Goal: Check status: Check status

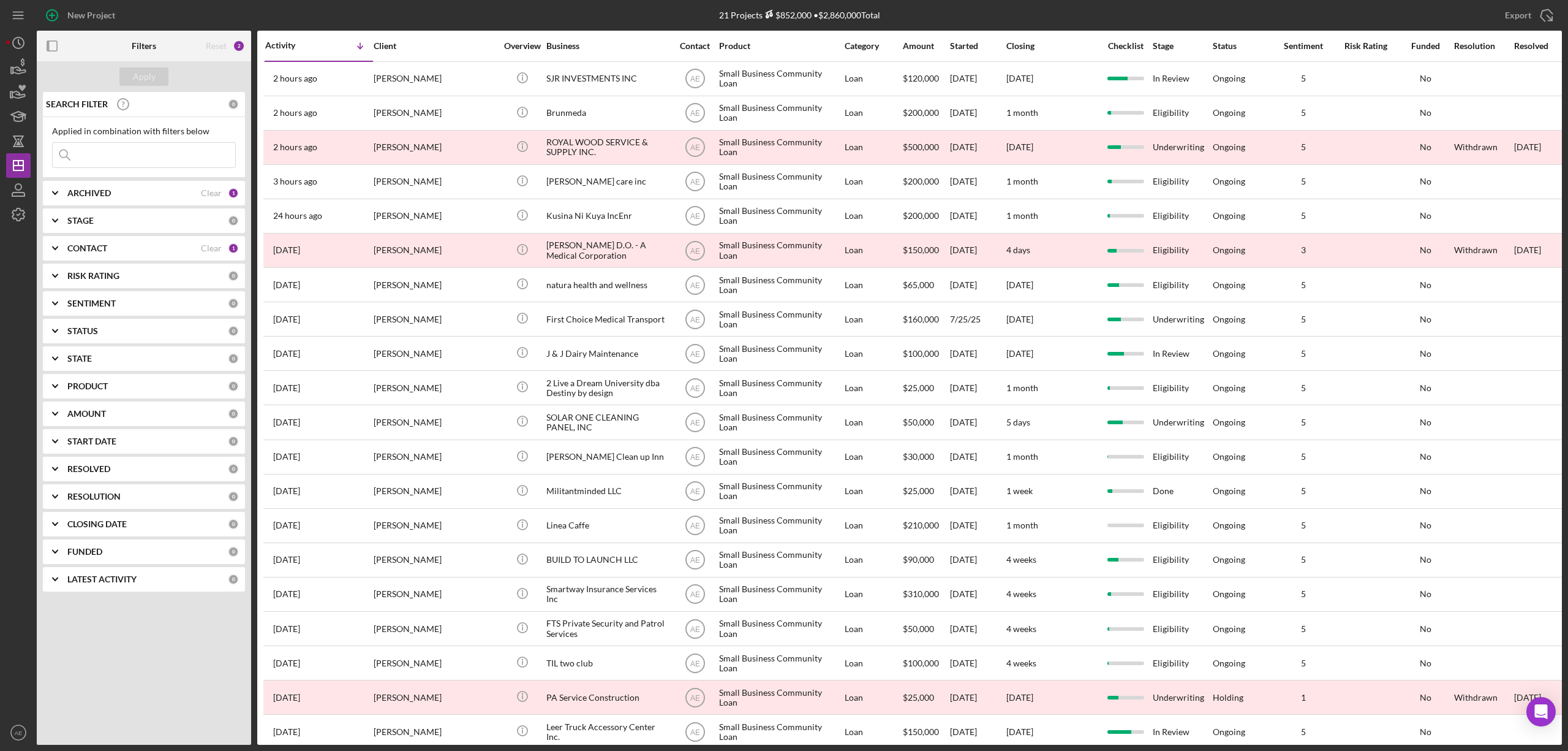
click at [114, 242] on div "CONTACT Clear 1" at bounding box center [153, 248] width 172 height 24
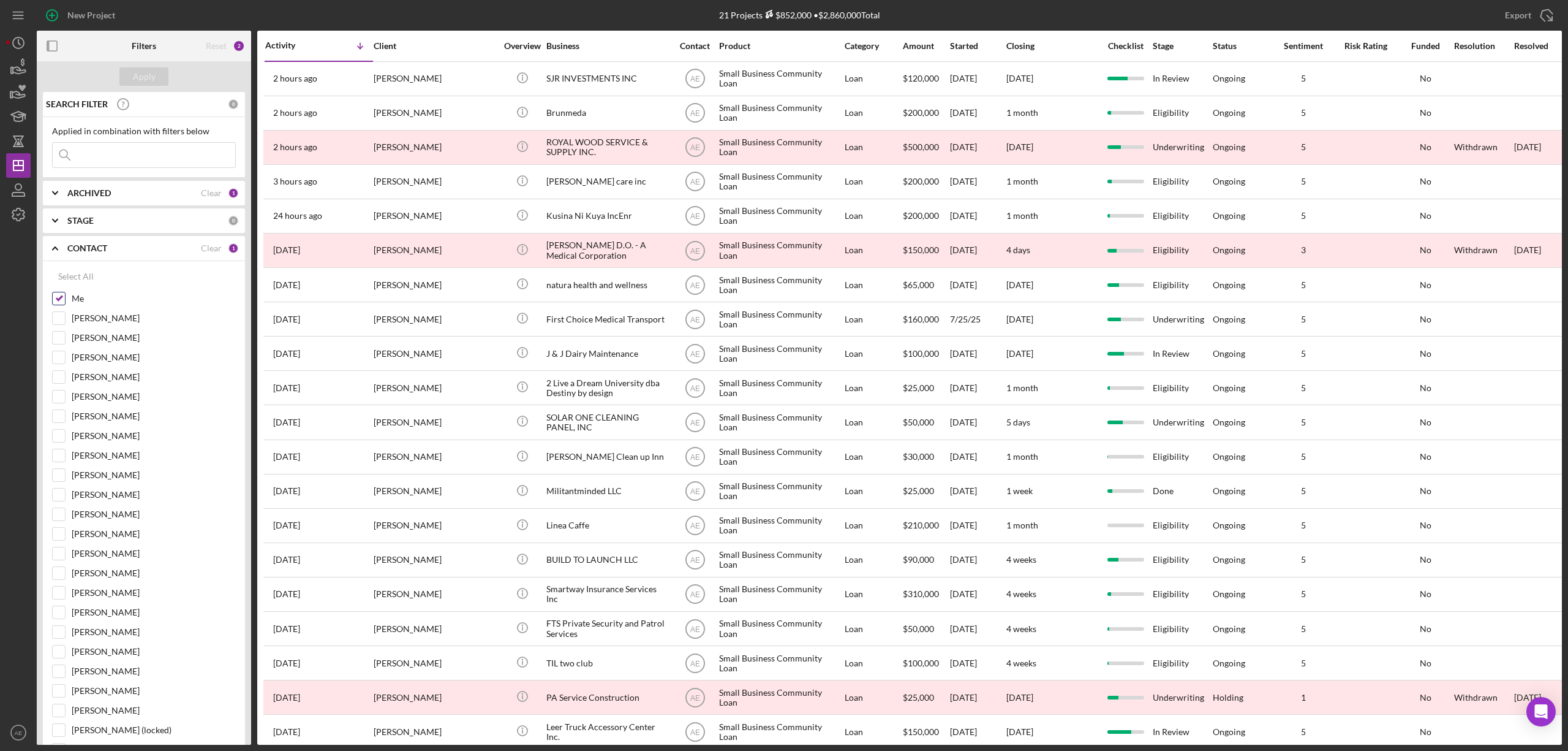
click at [63, 302] on input "Me" at bounding box center [59, 299] width 13 height 13
checkbox input "false"
click at [76, 187] on div "ARCHIVED Clear 1" at bounding box center [153, 193] width 172 height 24
click at [59, 242] on input "Active" at bounding box center [59, 244] width 13 height 13
checkbox input "false"
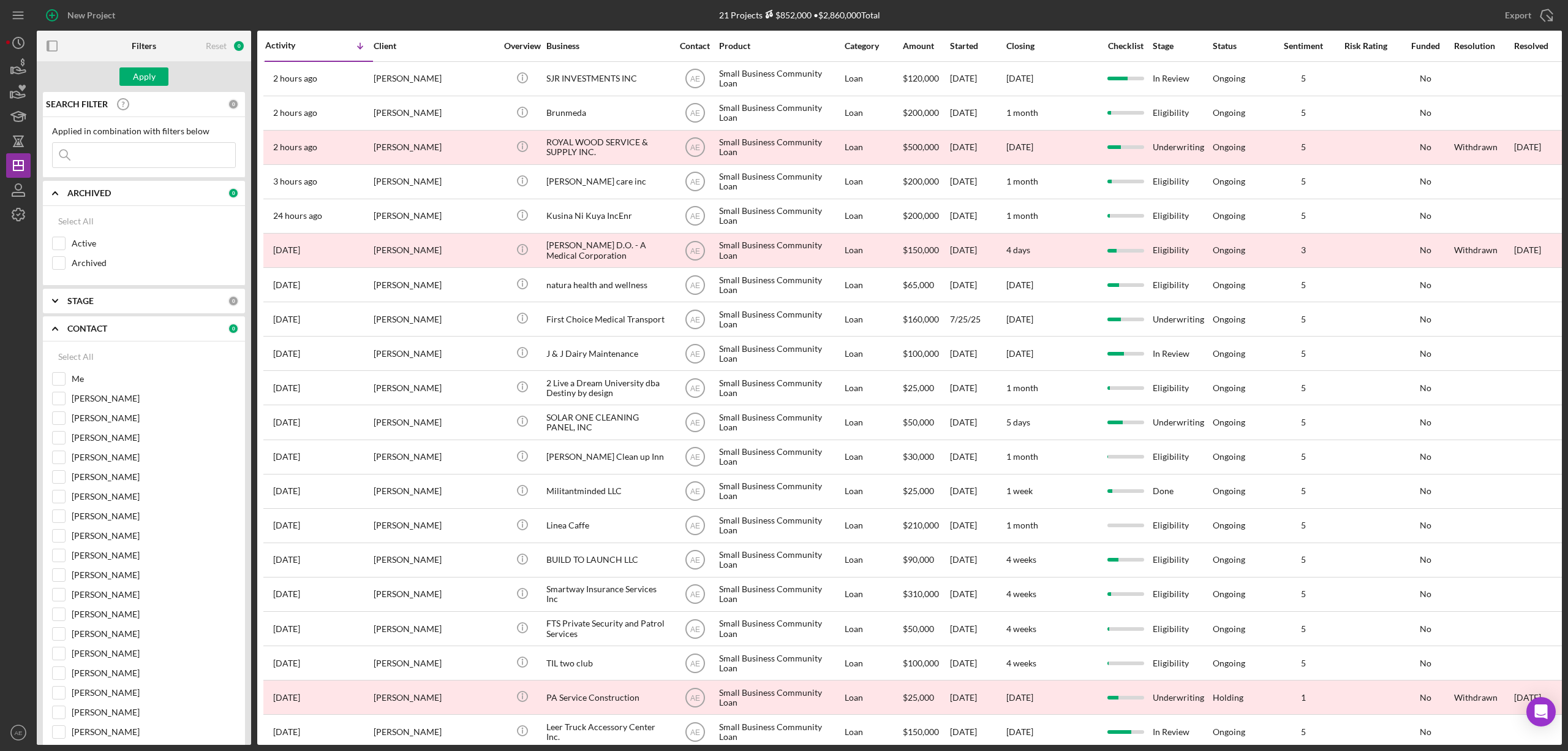
click at [103, 150] on input at bounding box center [144, 155] width 183 height 24
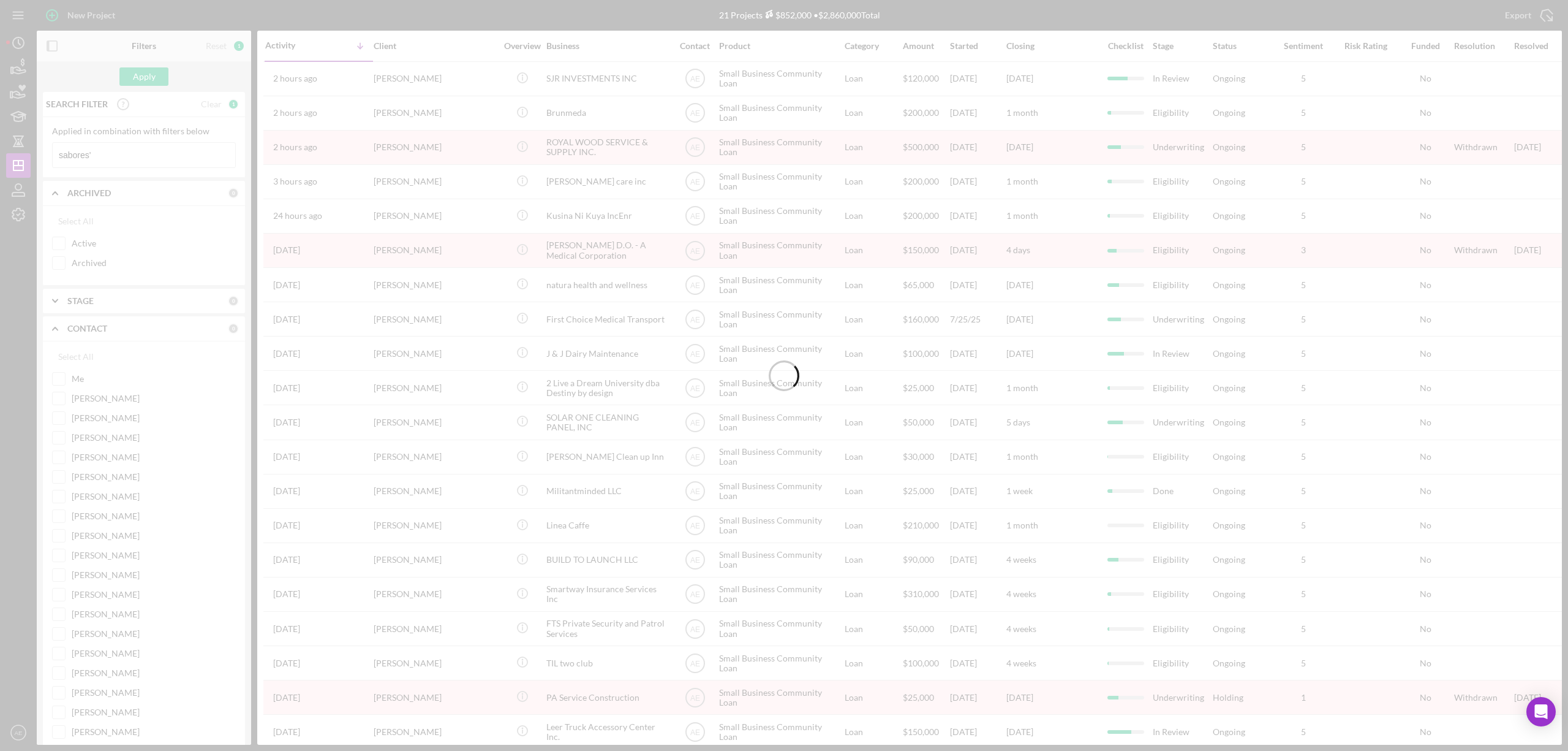
type input "sabores"
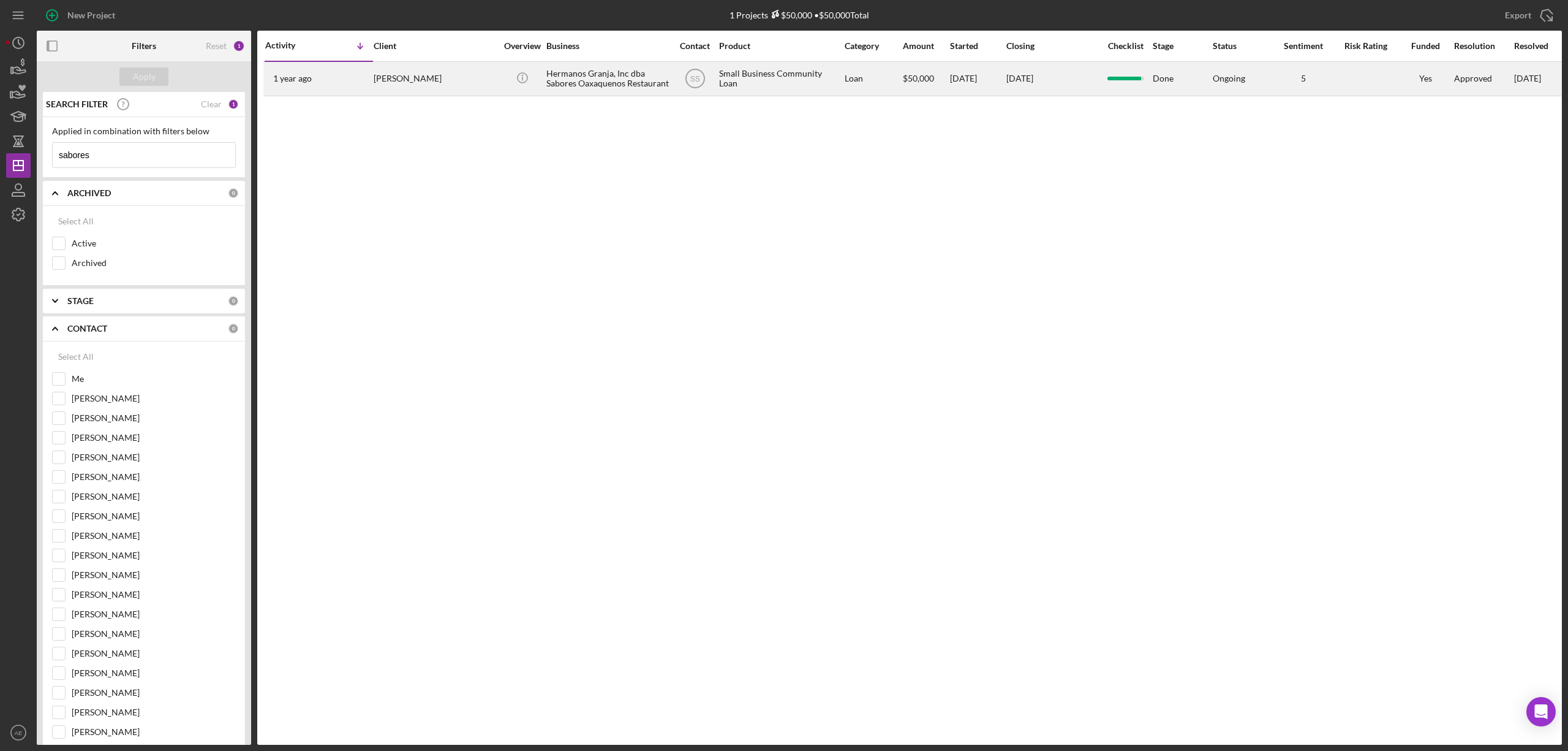
click at [549, 78] on div "Hermanos Granja, Inc dba Sabores Oaxaquenos Restaurant" at bounding box center [608, 79] width 123 height 33
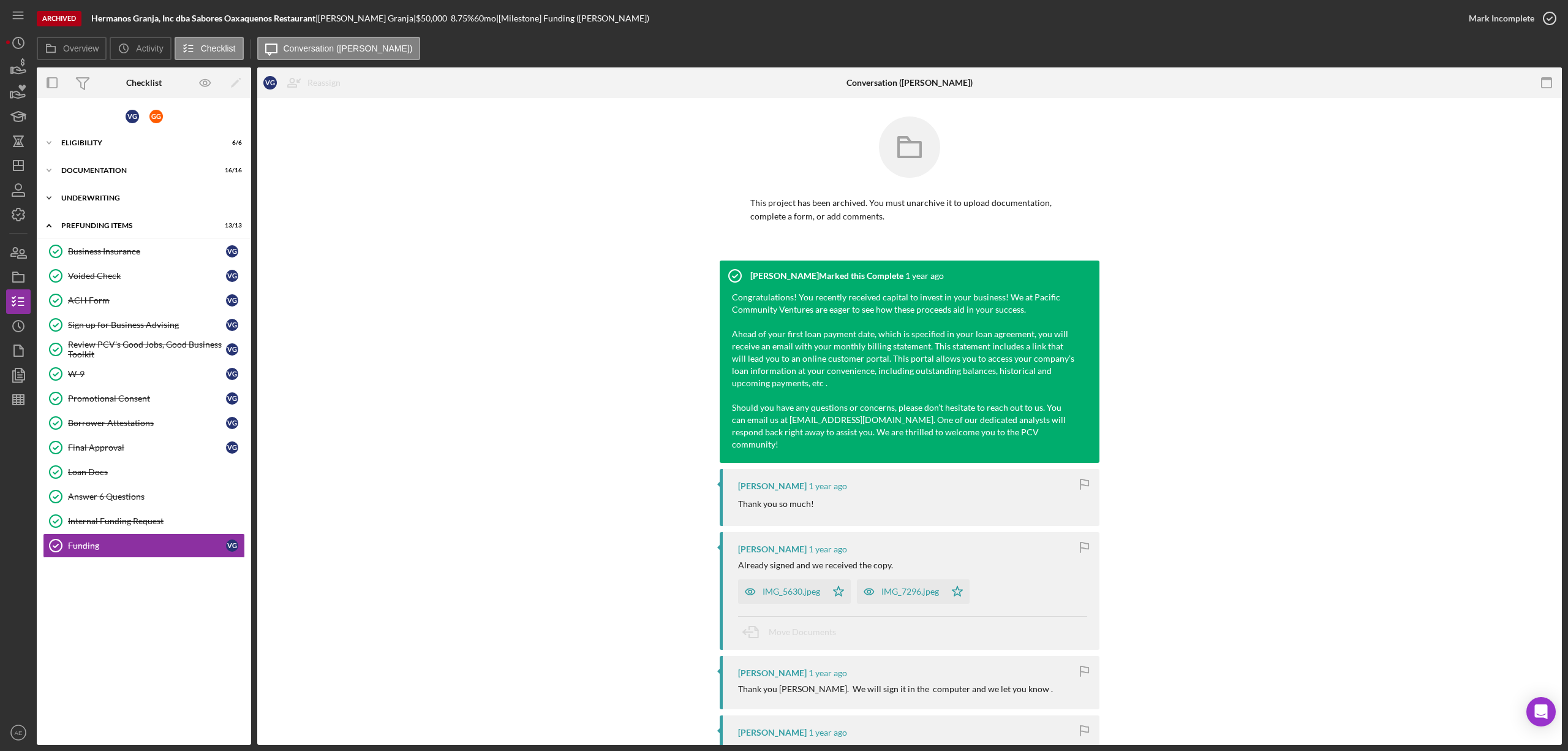
click at [86, 191] on div "Icon/Expander Underwriting 10 / 14" at bounding box center [144, 197] width 214 height 24
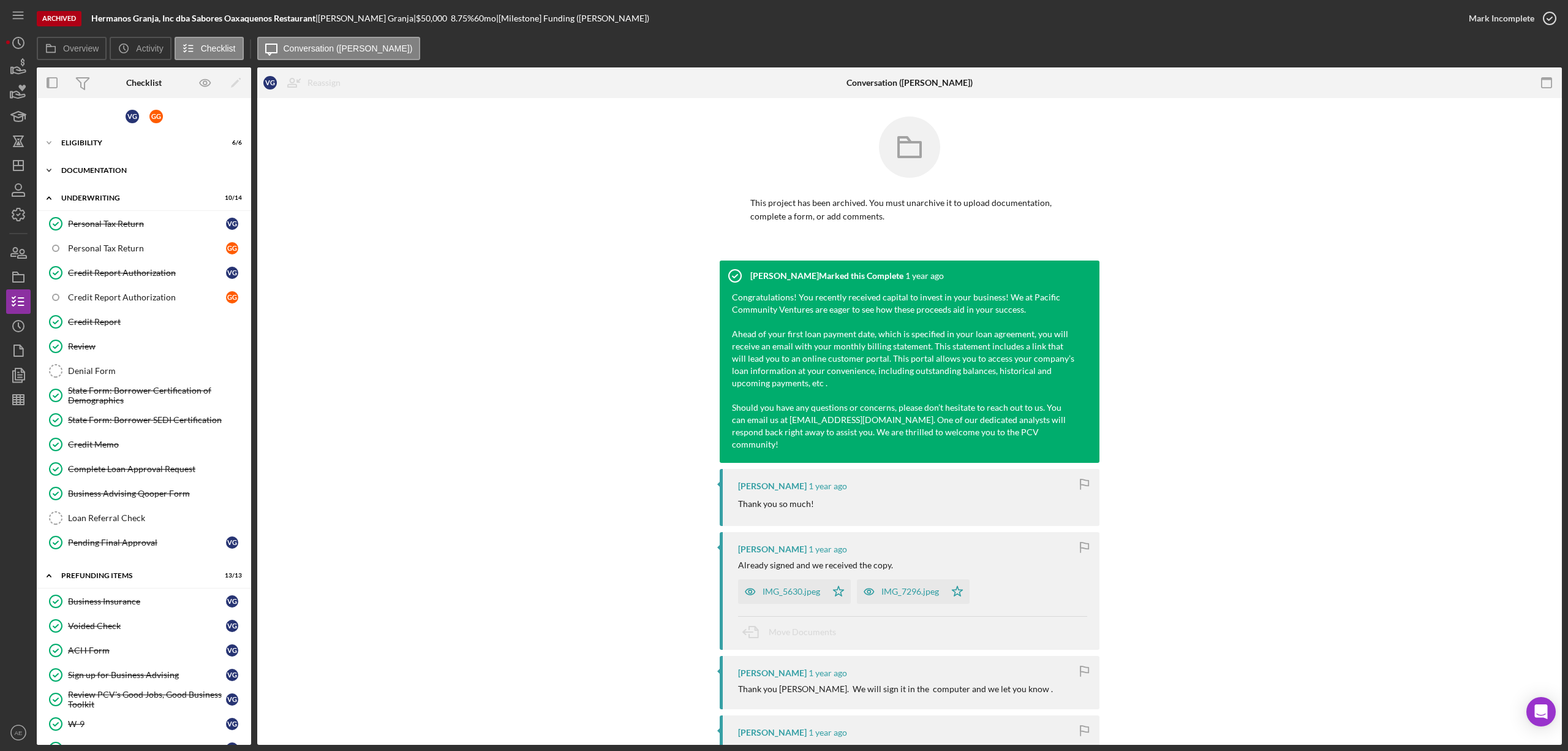
click at [113, 169] on div "Documentation" at bounding box center [148, 170] width 175 height 8
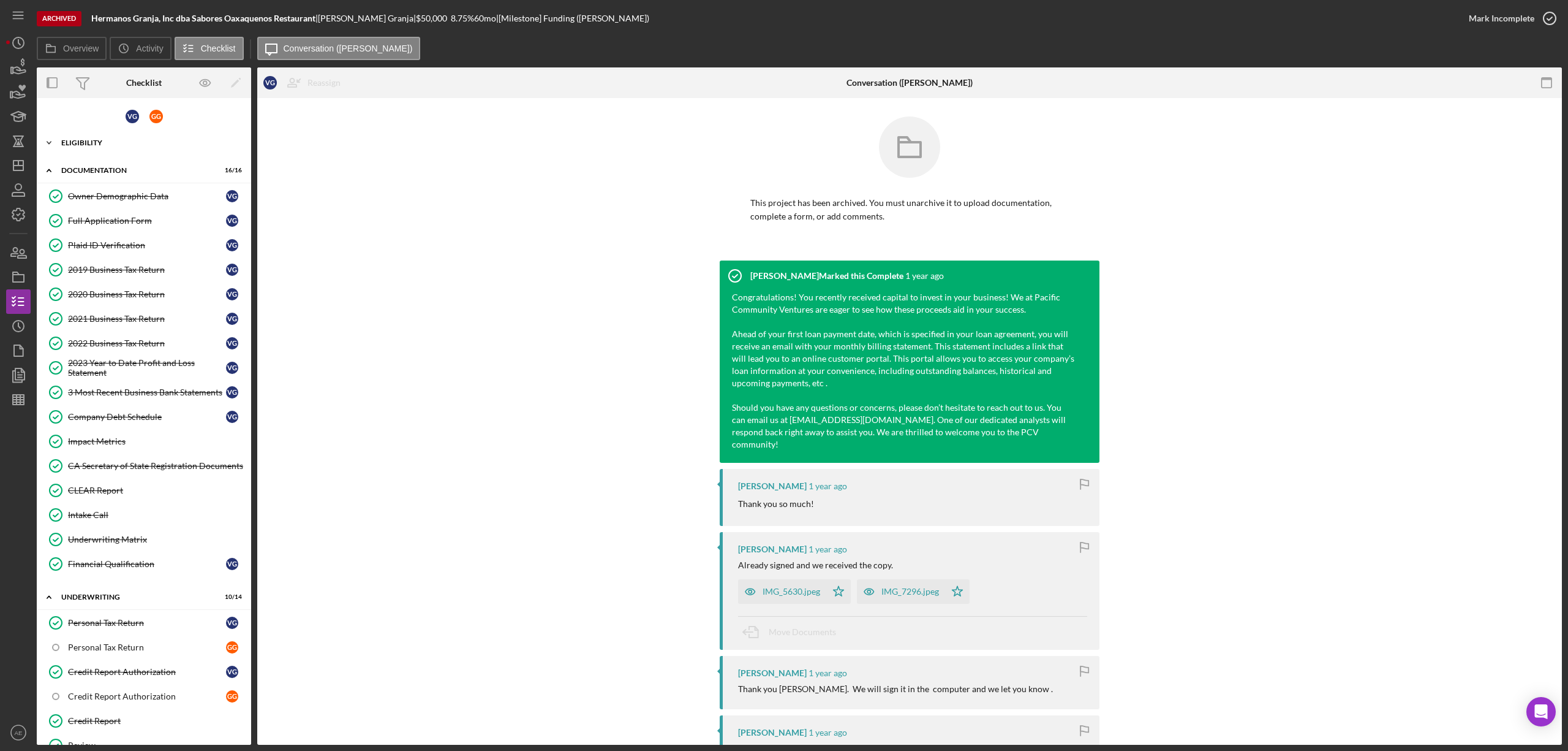
click at [116, 140] on div "Eligibility" at bounding box center [148, 143] width 175 height 8
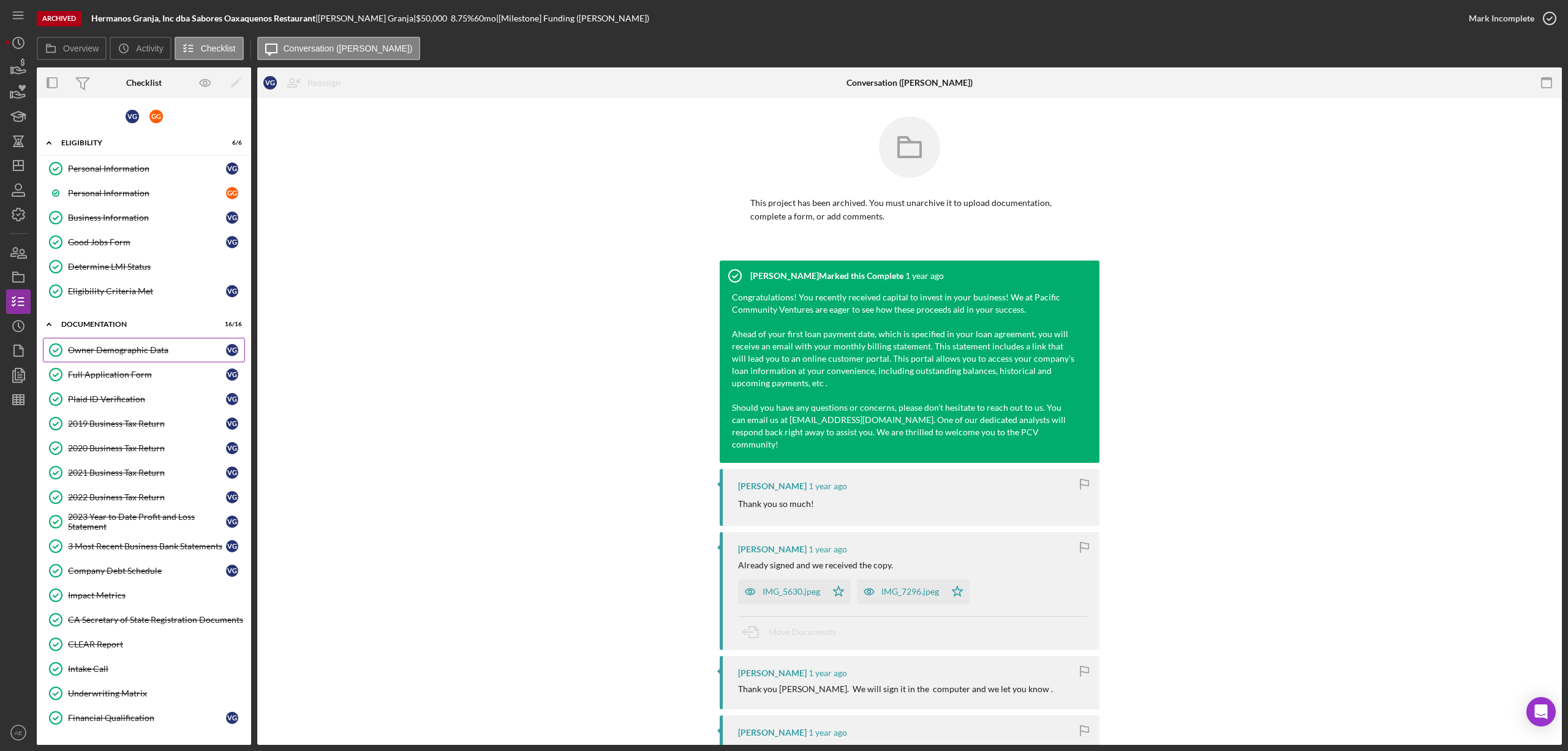
click at [143, 355] on div "Owner Demographic Data" at bounding box center [147, 350] width 158 height 10
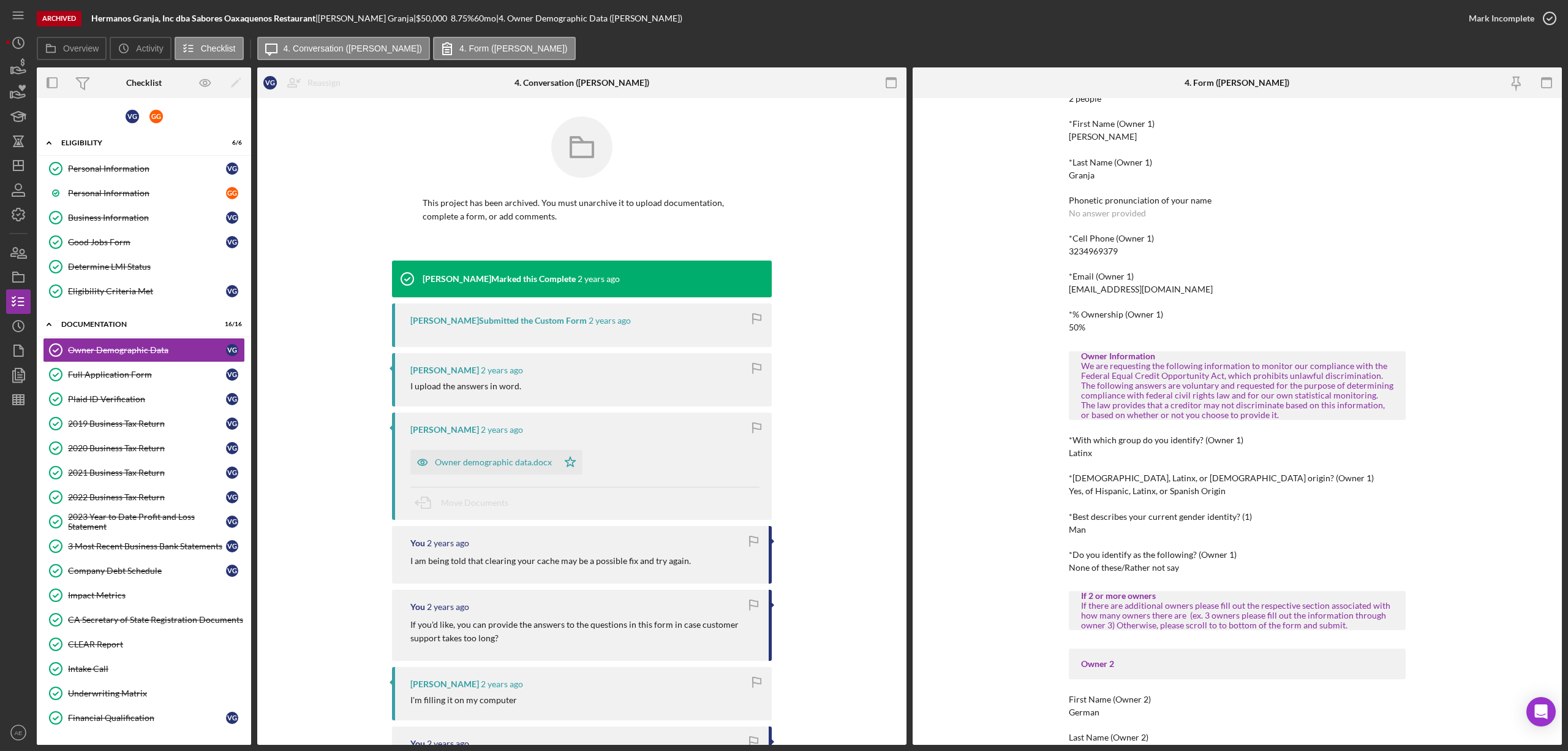
scroll to position [163, 0]
drag, startPoint x: 1066, startPoint y: 286, endPoint x: 1216, endPoint y: 290, distance: 150.1
click at [1220, 283] on div "To edit this form you must unarchive this project Owner Demographic Form What i…" at bounding box center [1237, 422] width 649 height 646
copy div "[EMAIL_ADDRESS][DOMAIN_NAME]"
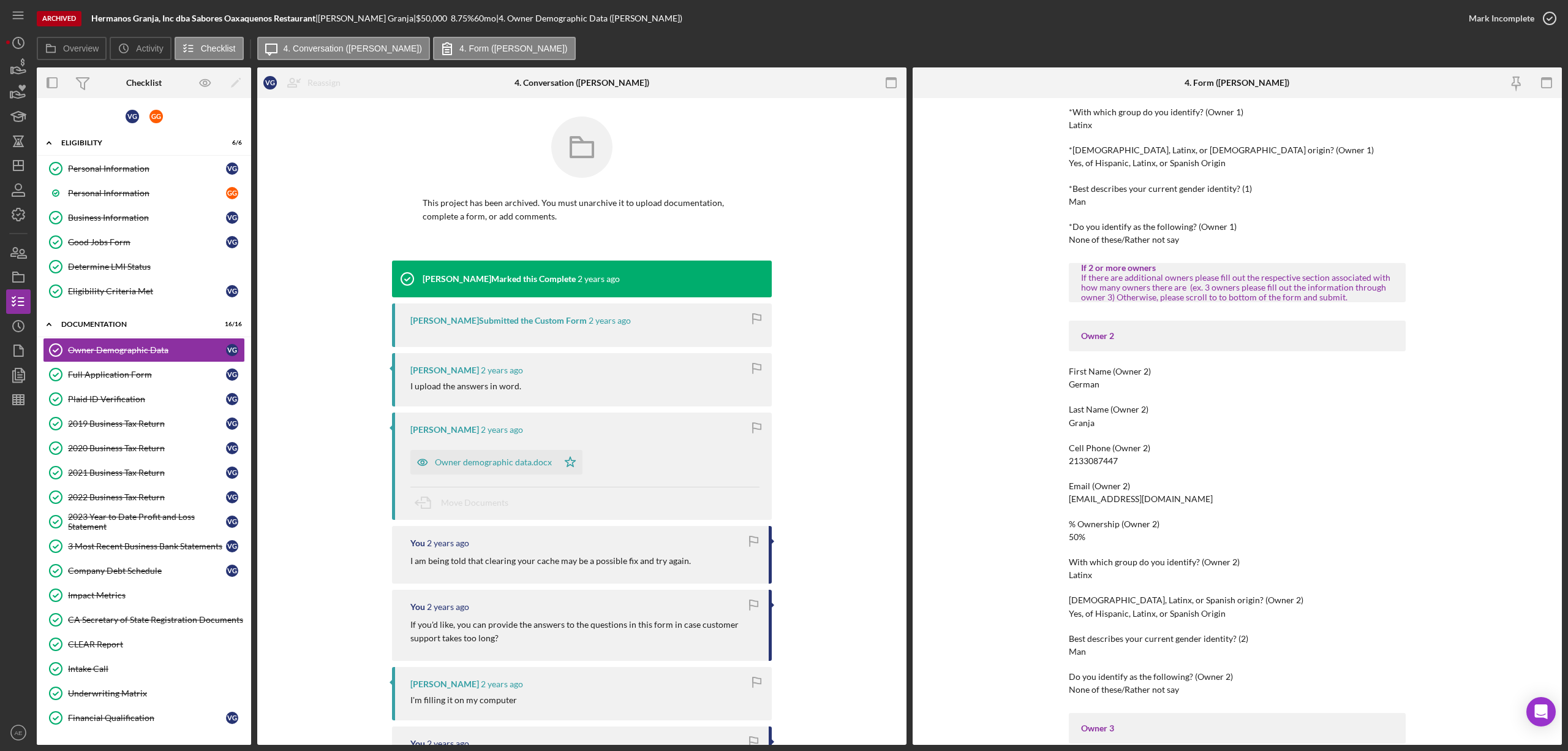
scroll to position [735, 0]
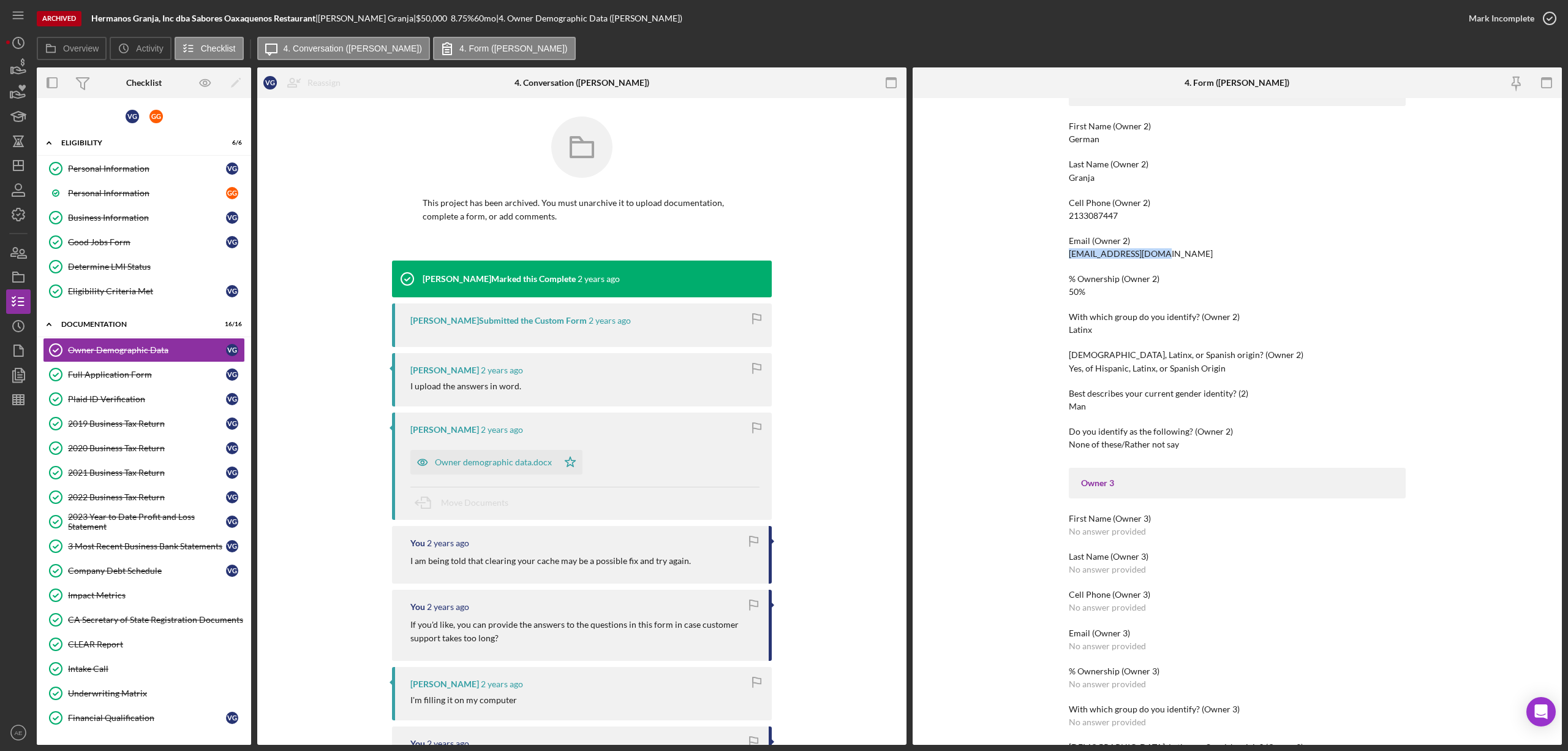
drag, startPoint x: 1089, startPoint y: 255, endPoint x: 1161, endPoint y: 254, distance: 72.0
click at [1161, 254] on div "To edit this form you must unarchive this project Owner Demographic Form What i…" at bounding box center [1237, 422] width 649 height 646
copy div "[EMAIL_ADDRESS][DOMAIN_NAME]"
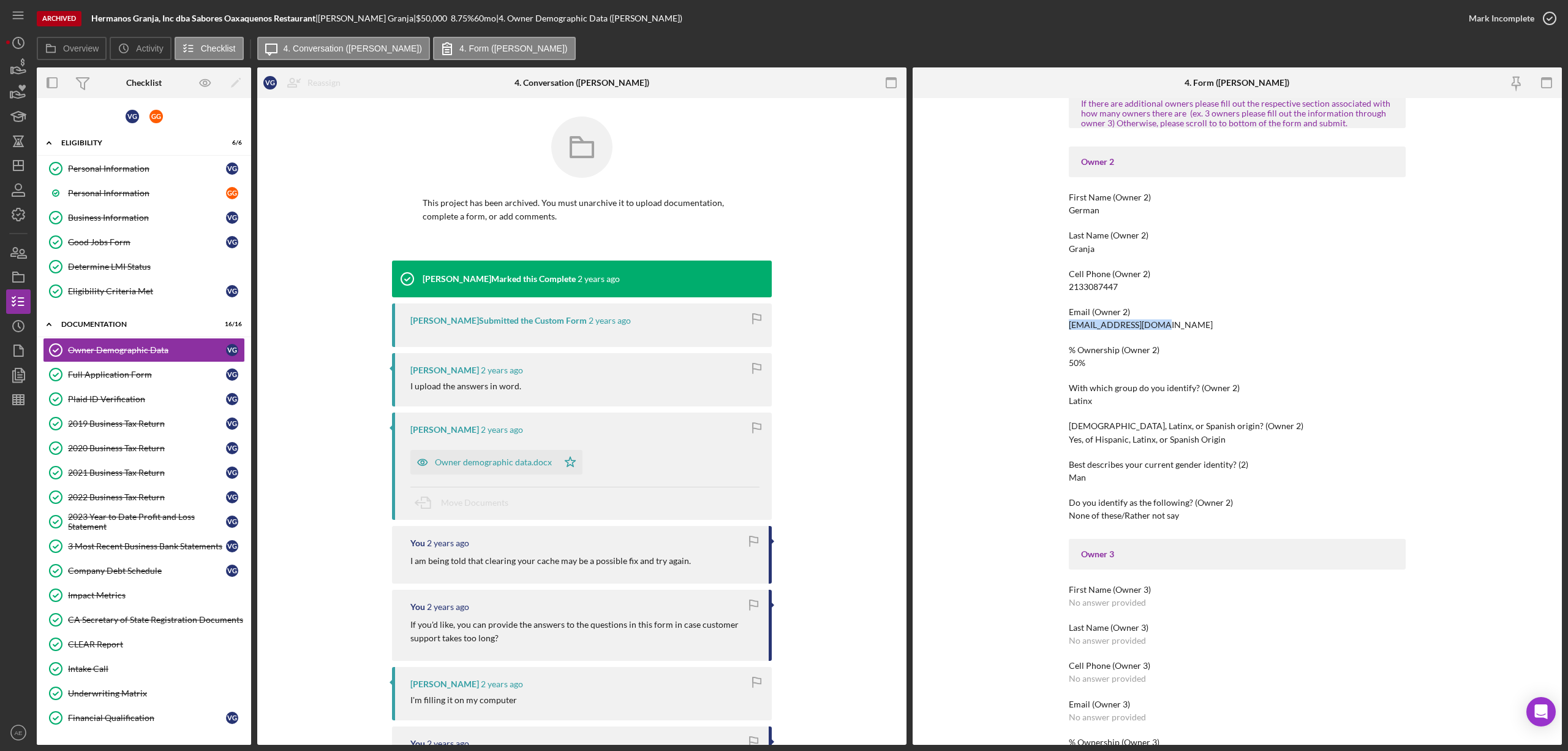
scroll to position [572, 0]
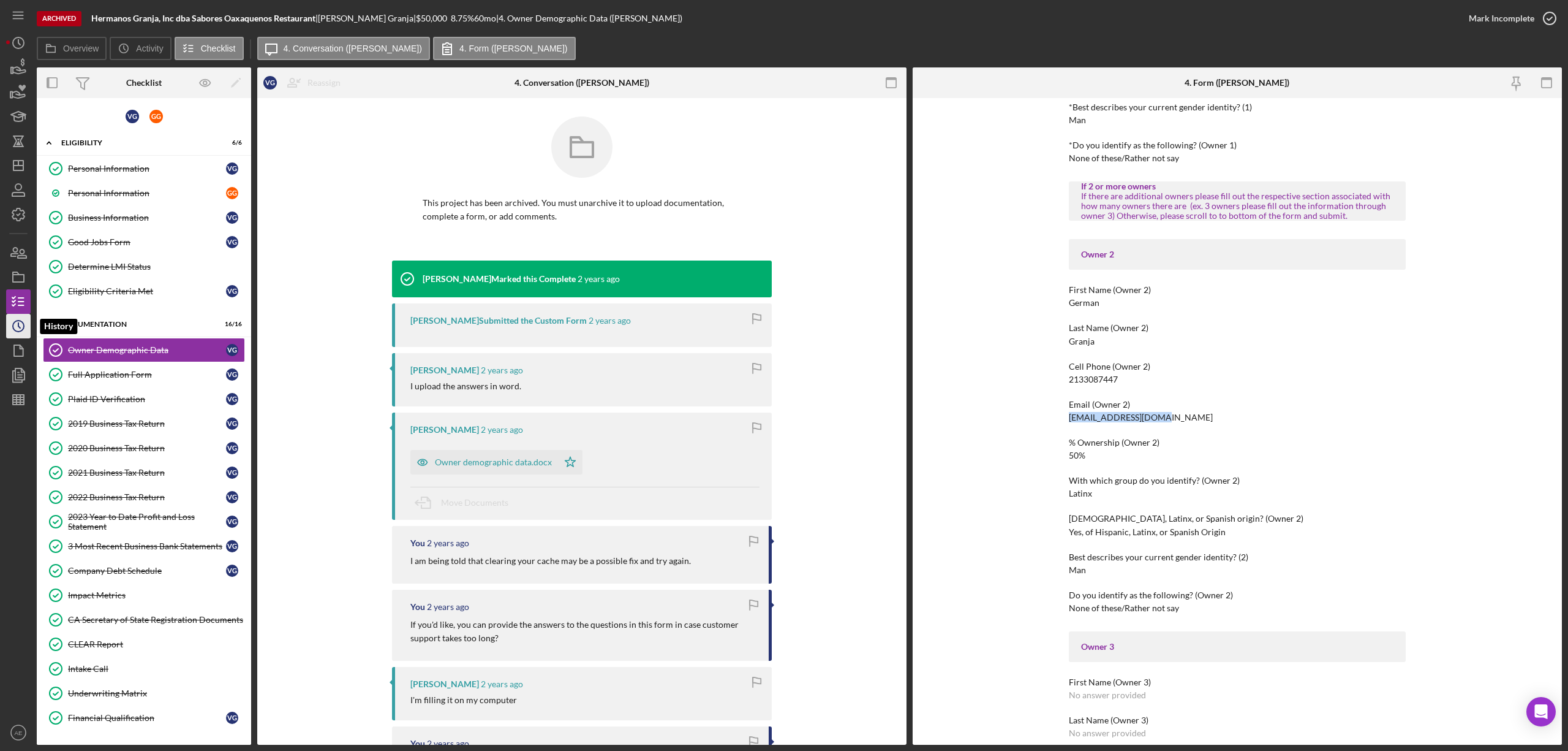
click at [19, 324] on icon "Icon/History" at bounding box center [18, 326] width 31 height 31
